Goal: Transaction & Acquisition: Purchase product/service

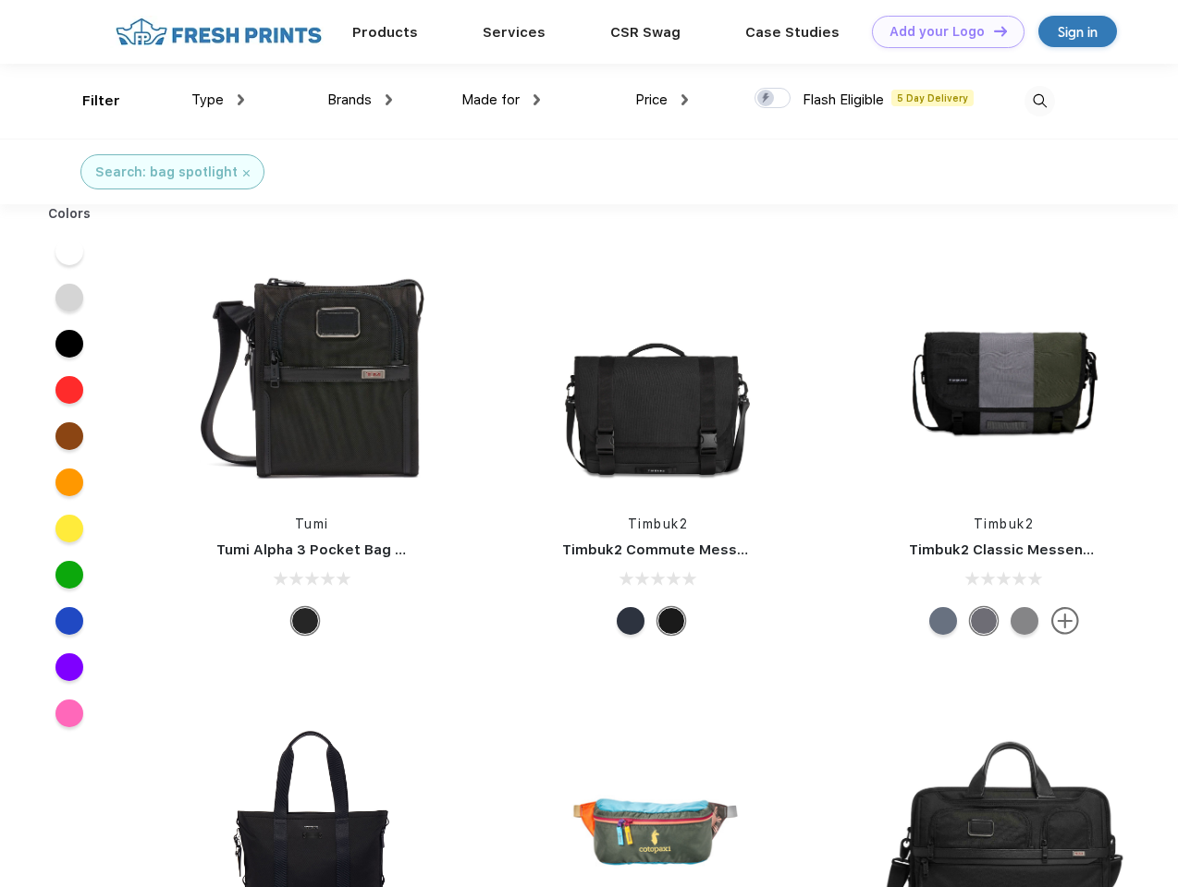
scroll to position [1, 0]
click at [941, 31] on link "Add your Logo Design Tool" at bounding box center [948, 32] width 153 height 32
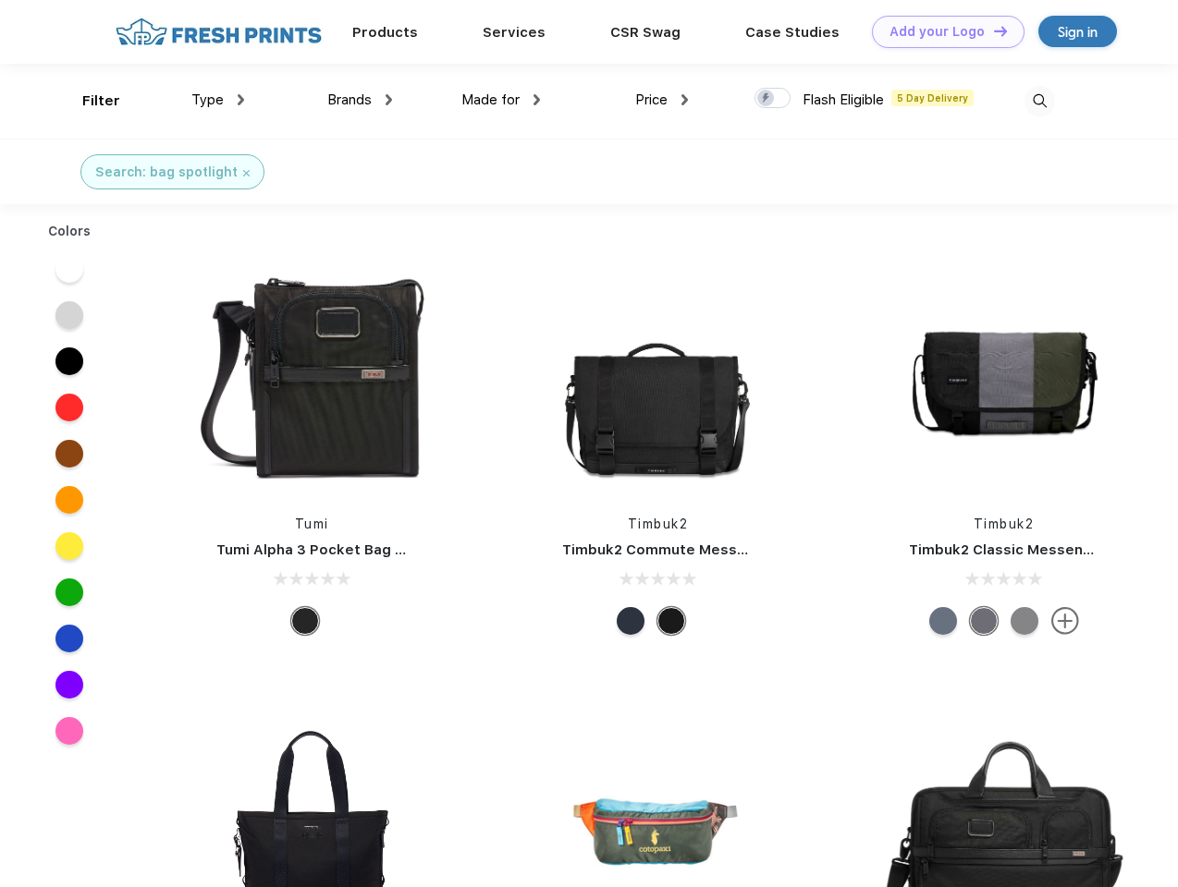
click at [0, 0] on div "Design Tool" at bounding box center [0, 0] width 0 height 0
click at [992, 31] on link "Add your Logo Design Tool" at bounding box center [948, 32] width 153 height 32
click at [89, 101] on div "Filter" at bounding box center [101, 101] width 38 height 21
click at [218, 100] on span "Type" at bounding box center [207, 100] width 32 height 17
click at [360, 100] on span "Brands" at bounding box center [349, 100] width 44 height 17
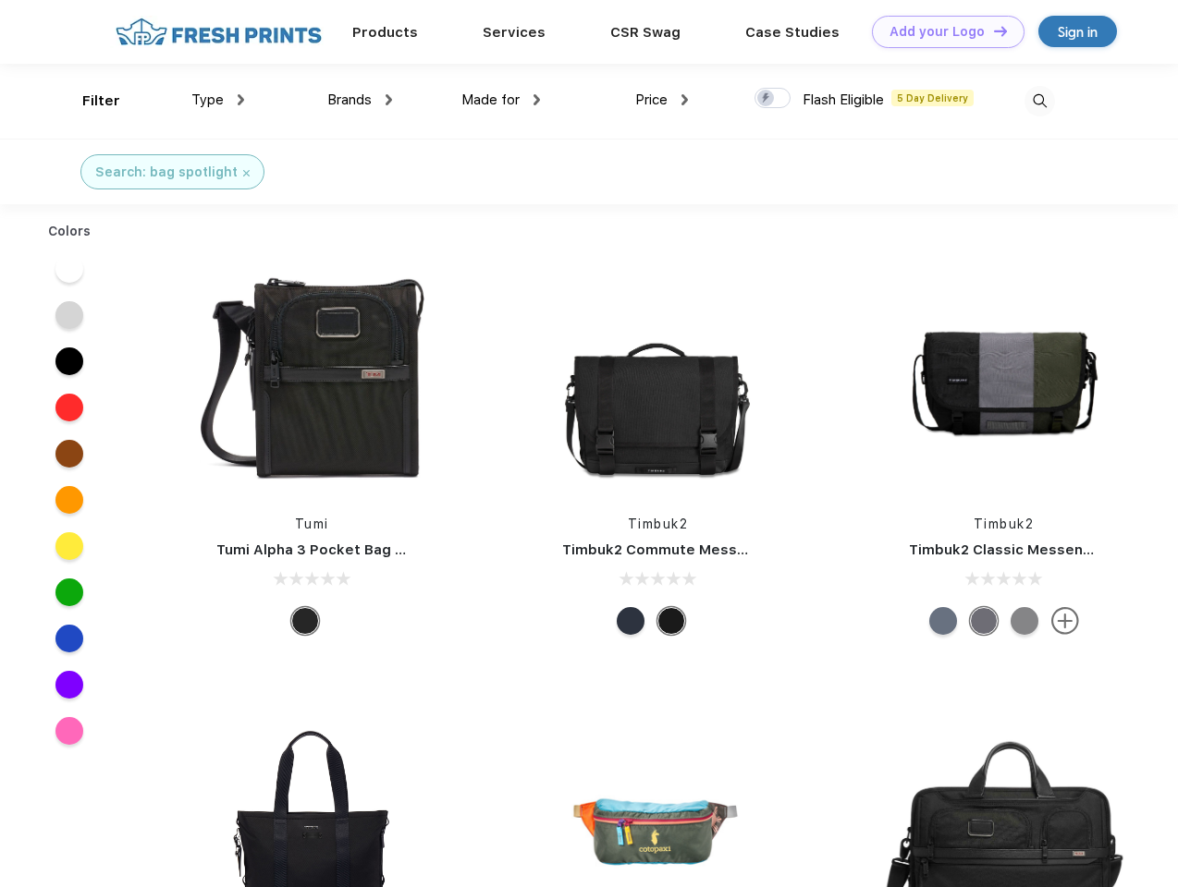
click at [501, 100] on span "Made for" at bounding box center [490, 100] width 58 height 17
click at [662, 100] on span "Price" at bounding box center [651, 100] width 32 height 17
click at [773, 99] on div at bounding box center [772, 98] width 36 height 20
click at [766, 99] on input "checkbox" at bounding box center [760, 93] width 12 height 12
click at [1039, 101] on img at bounding box center [1039, 101] width 31 height 31
